Goal: Check status: Check status

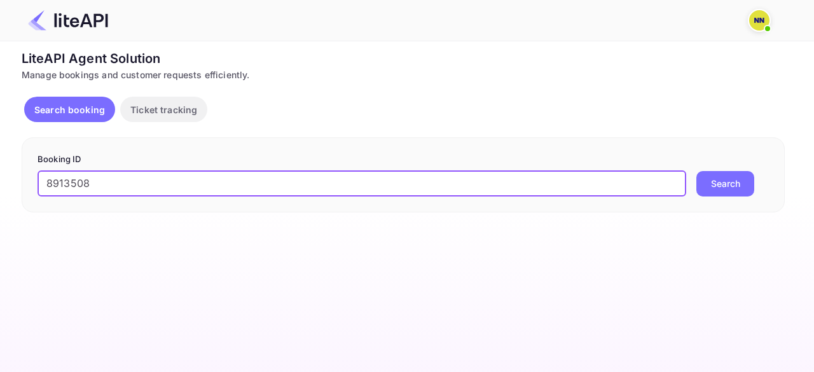
type input "8913508"
click at [696, 171] on button "Search" at bounding box center [725, 183] width 58 height 25
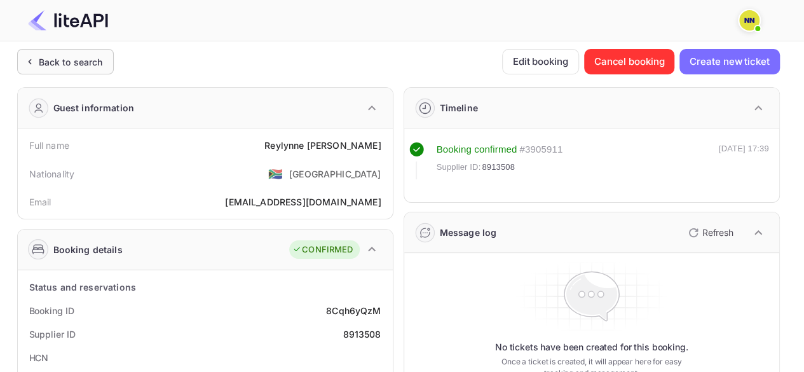
click at [73, 66] on div "Back to search" at bounding box center [71, 61] width 64 height 13
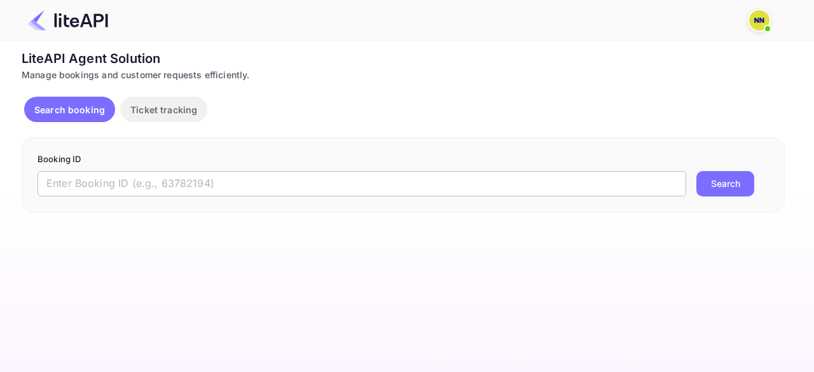
click at [99, 183] on input "text" at bounding box center [362, 183] width 649 height 25
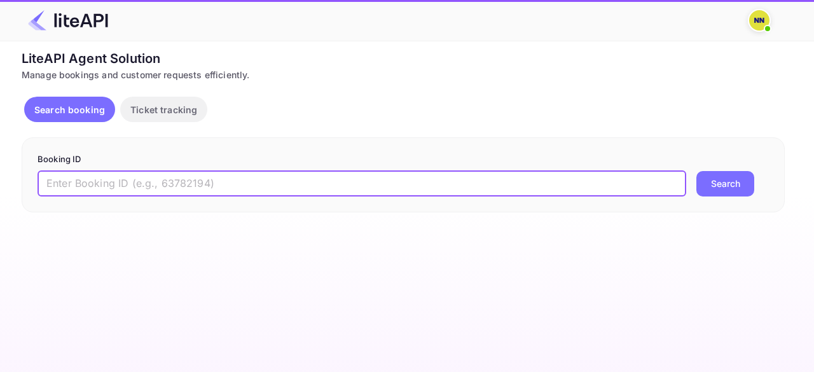
paste input "8913588"
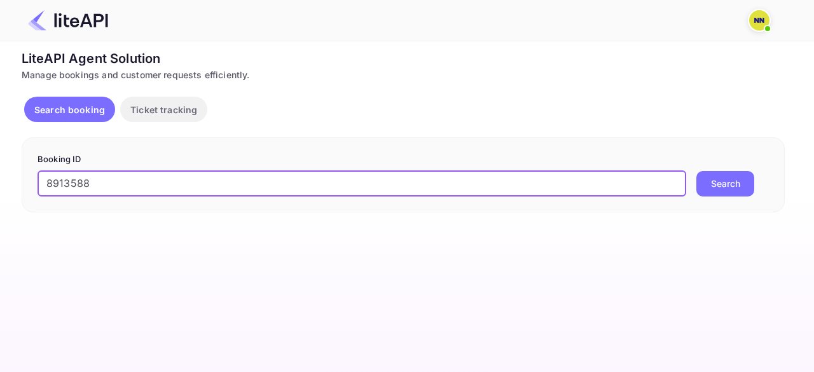
type input "8913588"
click at [696, 171] on button "Search" at bounding box center [725, 183] width 58 height 25
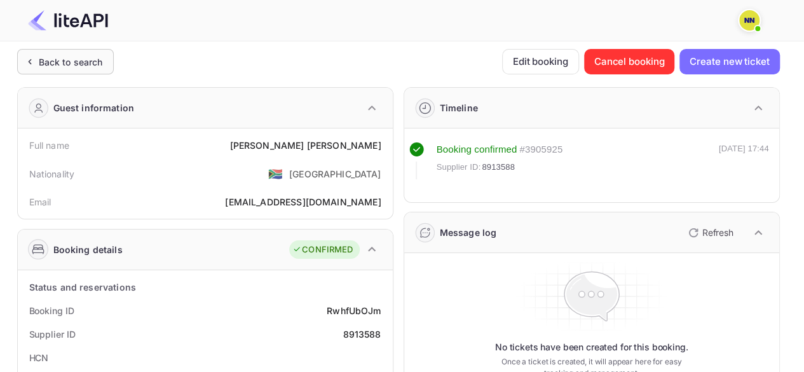
click at [48, 59] on div "Back to search" at bounding box center [71, 61] width 64 height 13
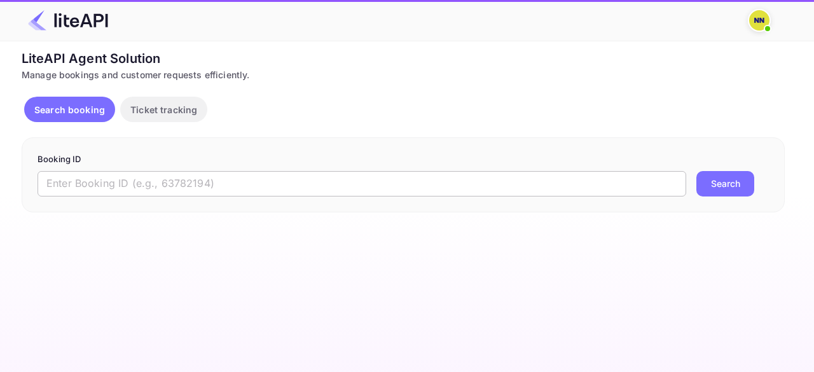
click at [135, 197] on div "Booking ID ​ Search" at bounding box center [403, 174] width 763 height 75
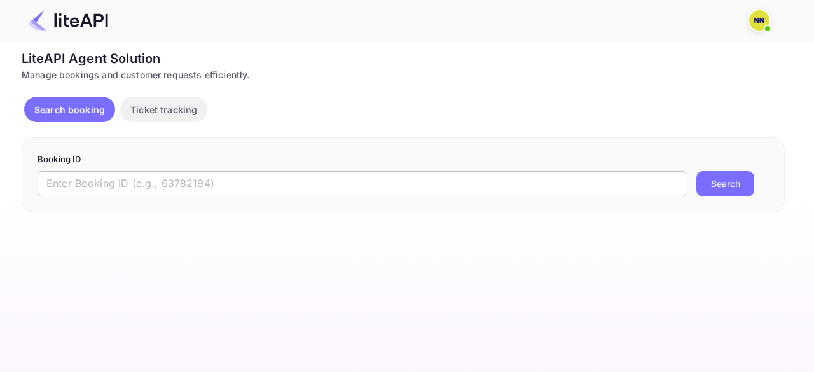
click at [135, 190] on input "text" at bounding box center [362, 183] width 649 height 25
paste input "TBOH0901251625202660"
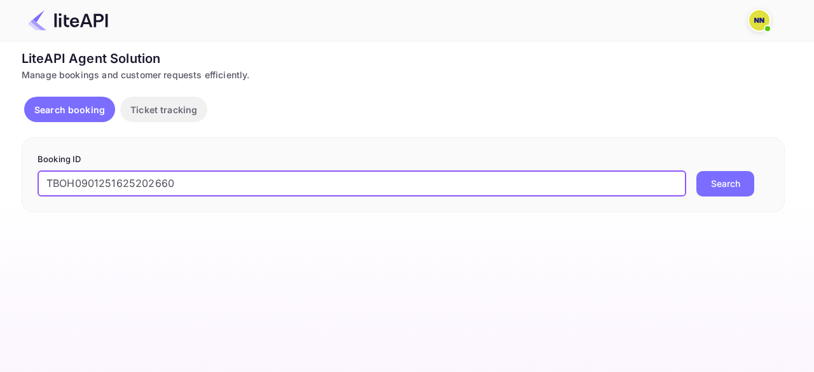
type input "TBOH0901251625202660"
click at [696, 171] on button "Search" at bounding box center [725, 183] width 58 height 25
